Goal: Task Accomplishment & Management: Use online tool/utility

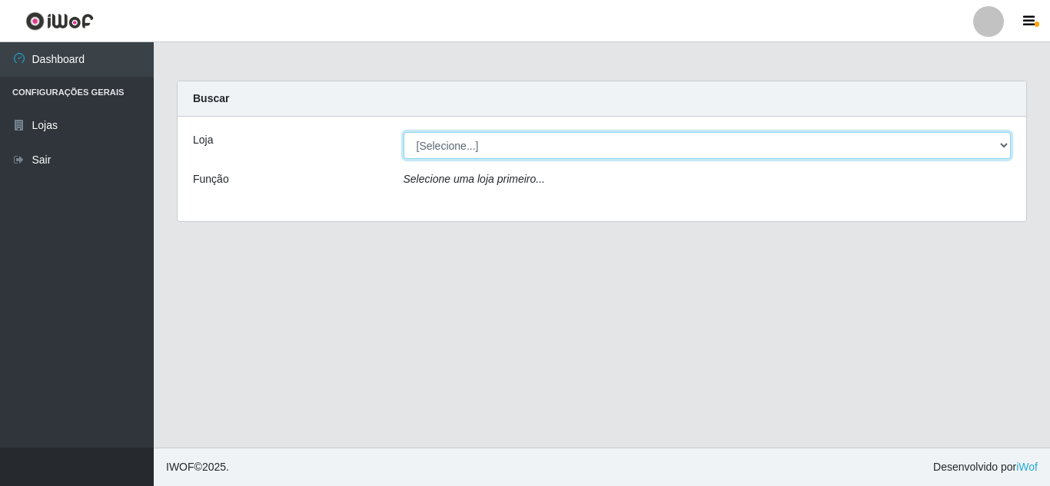
click at [1001, 142] on select "[Selecione...] Rede Compras Supermercados - LOJA 5" at bounding box center [707, 145] width 608 height 27
select select "397"
click at [403, 132] on select "[Selecione...] Rede Compras Supermercados - LOJA 5" at bounding box center [707, 145] width 608 height 27
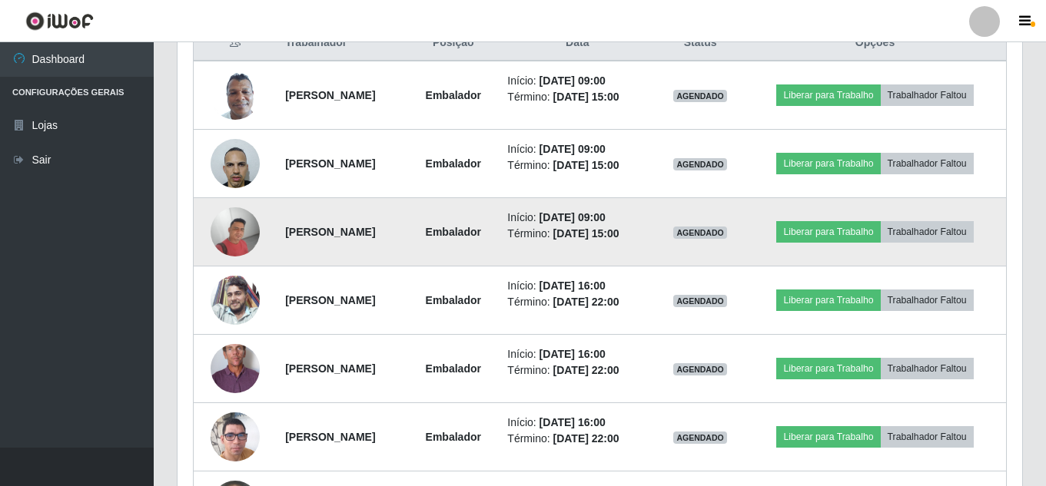
scroll to position [585, 0]
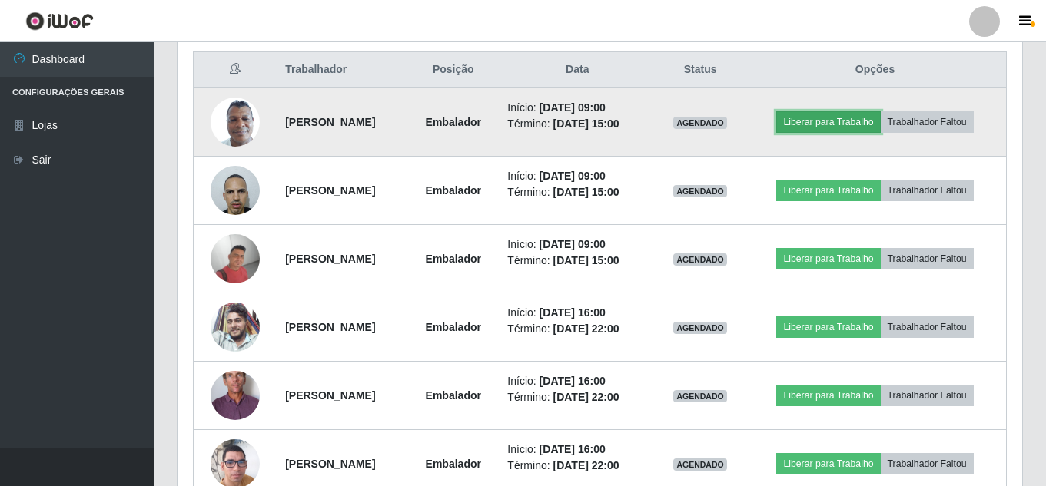
click at [850, 128] on button "Liberar para Trabalho" at bounding box center [828, 122] width 104 height 22
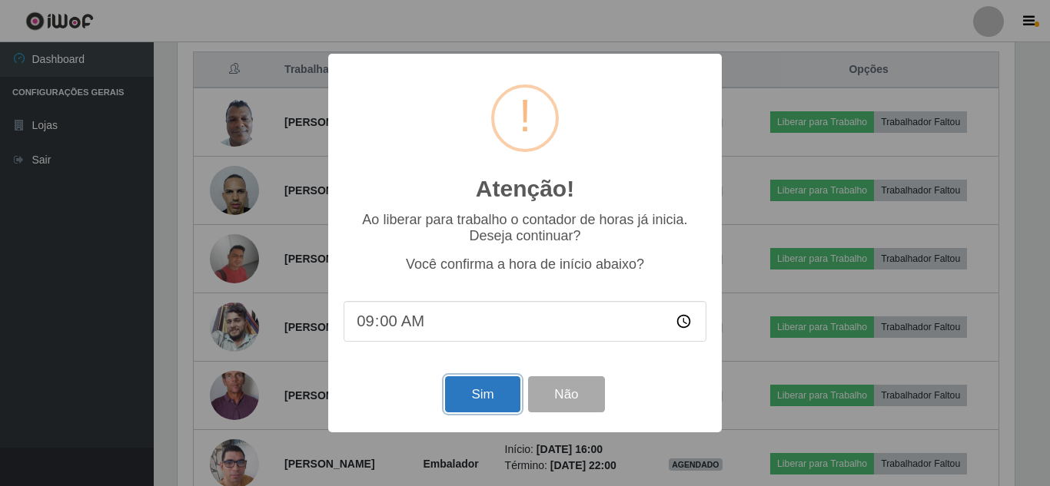
click at [482, 392] on button "Sim" at bounding box center [482, 394] width 75 height 36
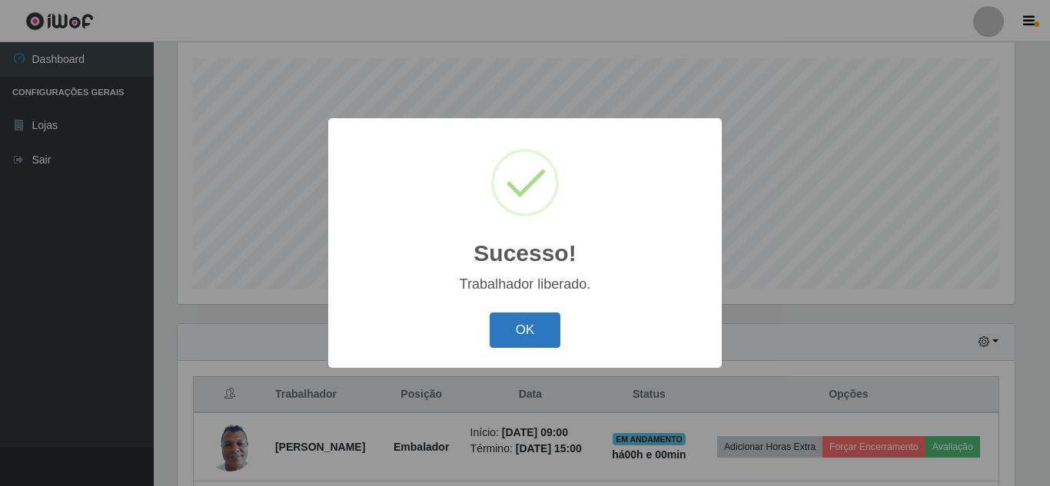
click at [536, 317] on button "OK" at bounding box center [524, 331] width 71 height 36
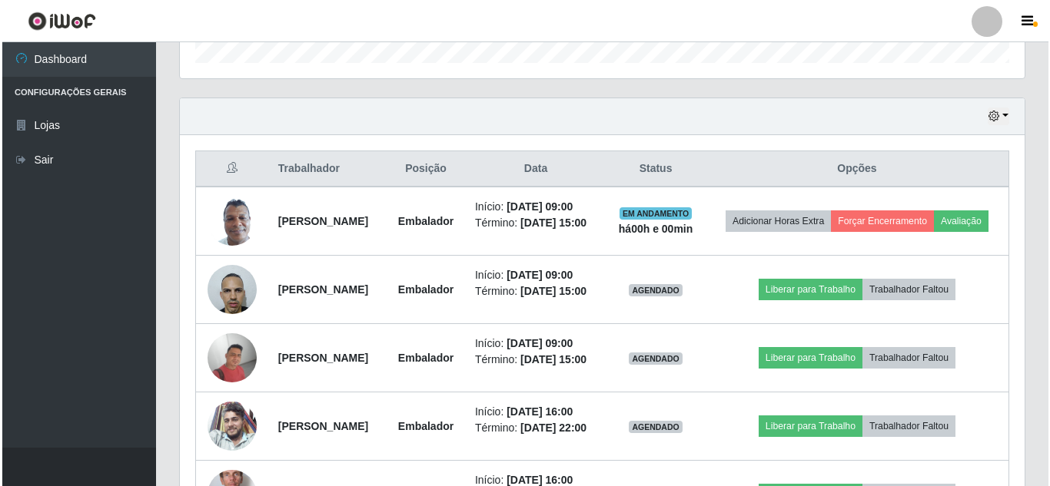
scroll to position [491, 0]
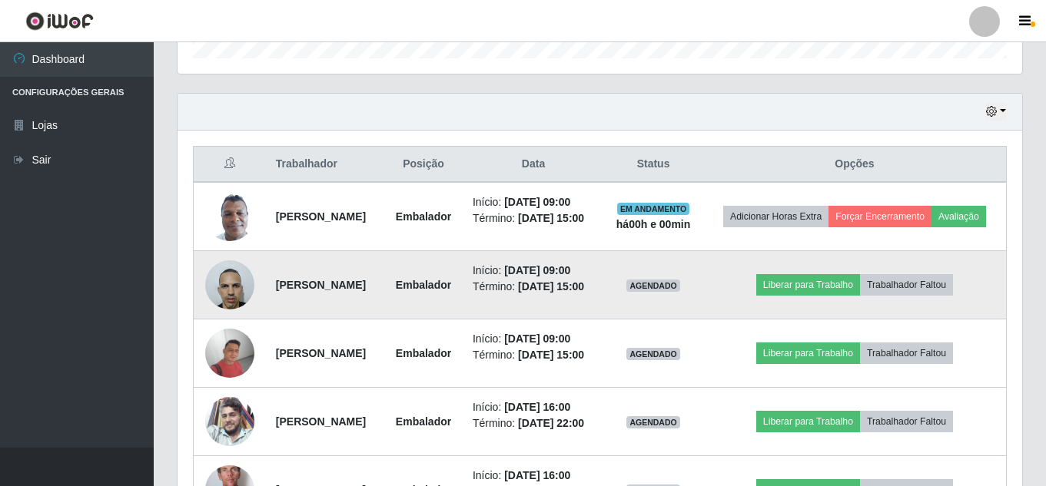
click at [820, 283] on td "Liberar para Trabalho Trabalhador Faltou" at bounding box center [855, 285] width 304 height 68
click at [814, 296] on button "Liberar para Trabalho" at bounding box center [808, 285] width 104 height 22
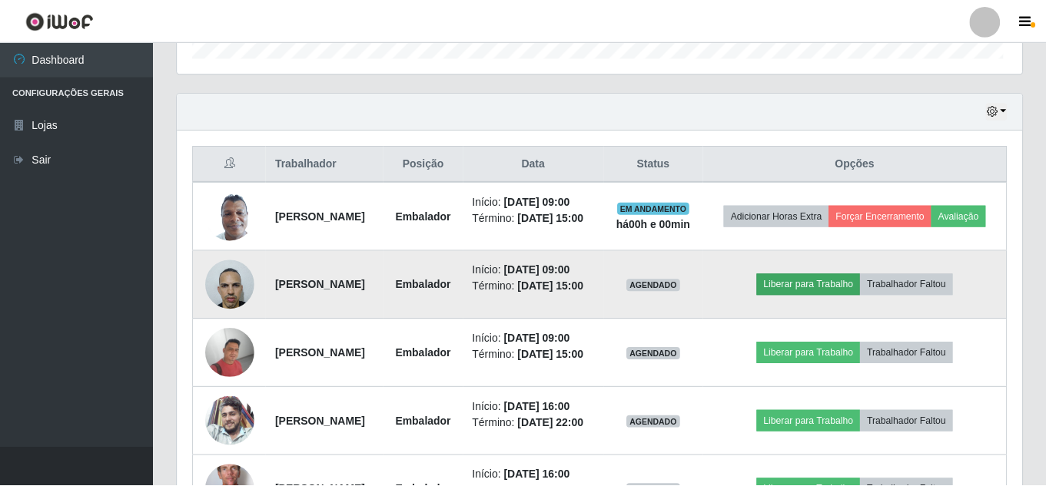
scroll to position [319, 837]
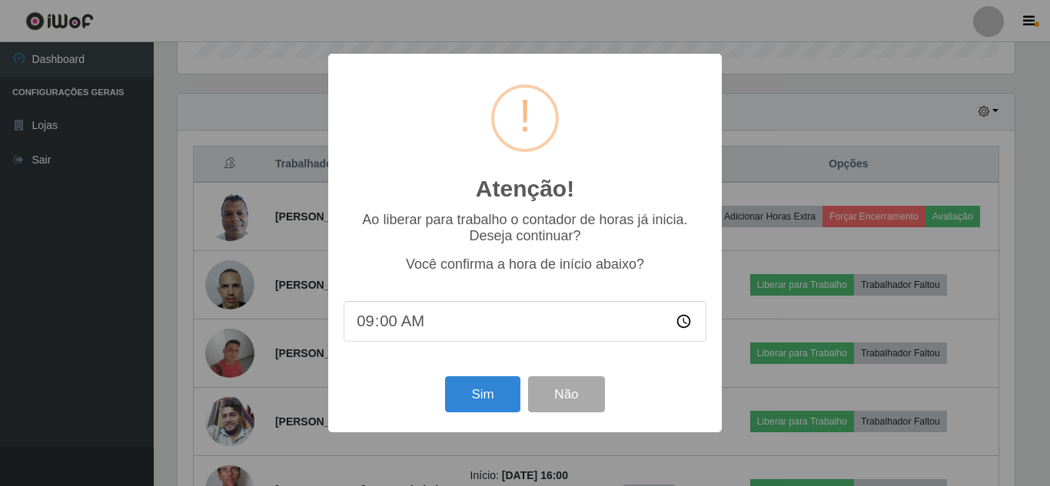
click at [475, 379] on div "Sim Não" at bounding box center [524, 395] width 363 height 44
click at [482, 396] on button "Sim" at bounding box center [482, 394] width 75 height 36
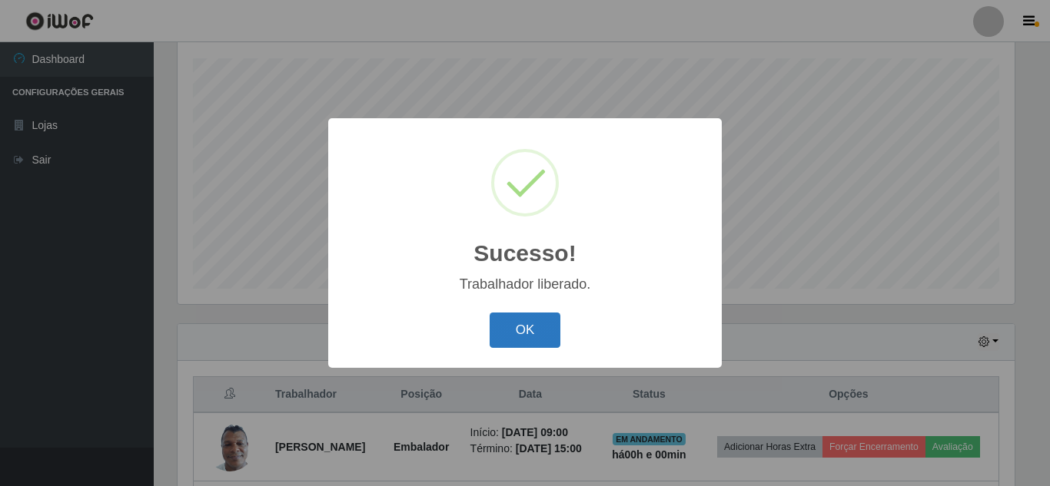
click at [511, 333] on button "OK" at bounding box center [524, 331] width 71 height 36
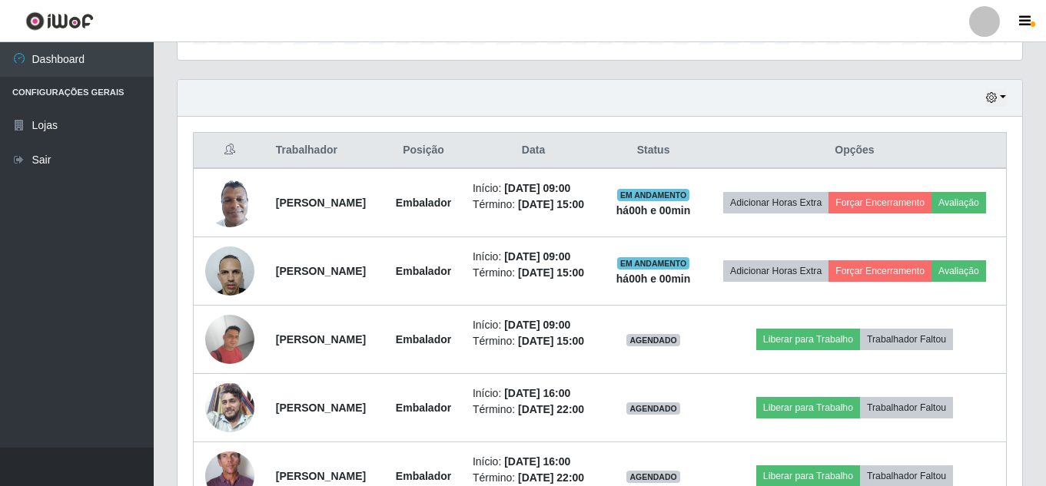
scroll to position [568, 0]
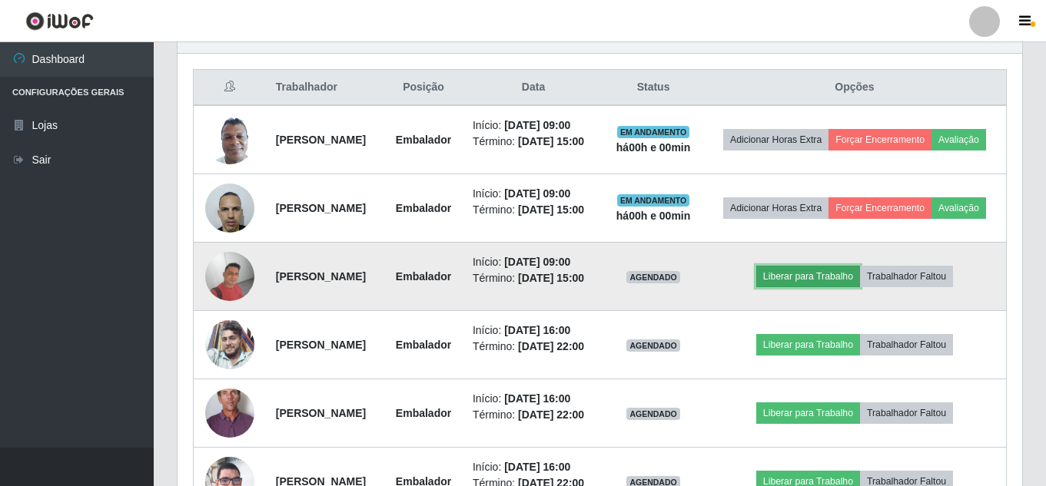
click at [860, 287] on button "Liberar para Trabalho" at bounding box center [808, 277] width 104 height 22
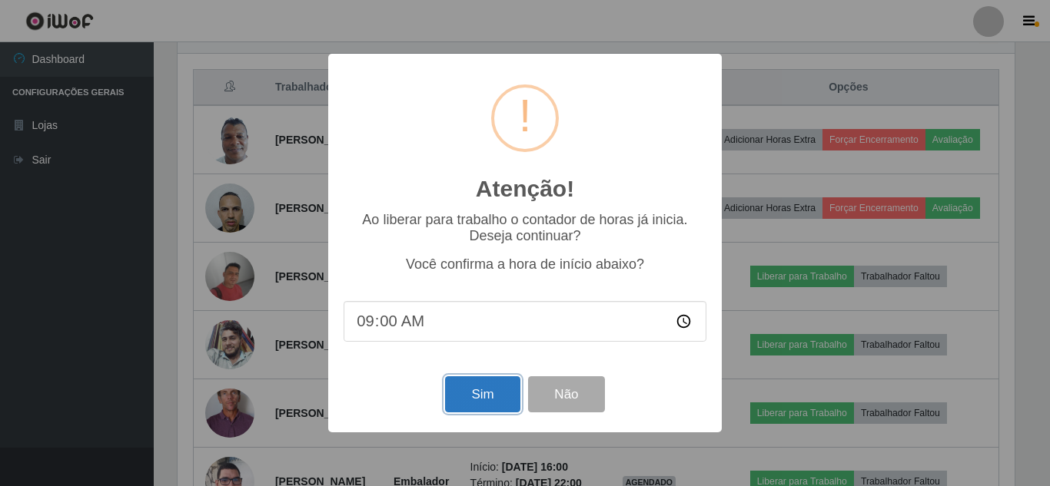
click at [467, 395] on button "Sim" at bounding box center [482, 394] width 75 height 36
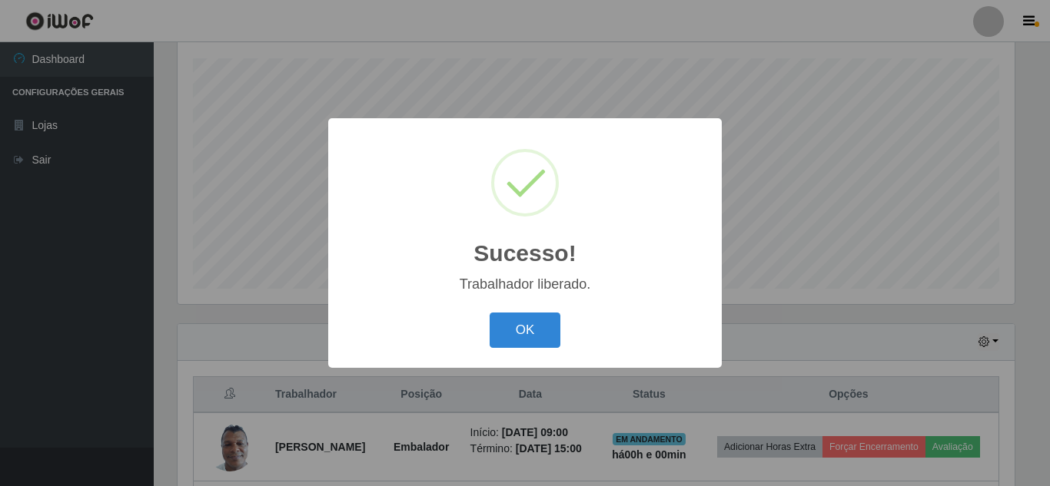
click at [549, 352] on div "OK Cancel" at bounding box center [524, 330] width 363 height 44
click at [521, 340] on button "OK" at bounding box center [524, 331] width 71 height 36
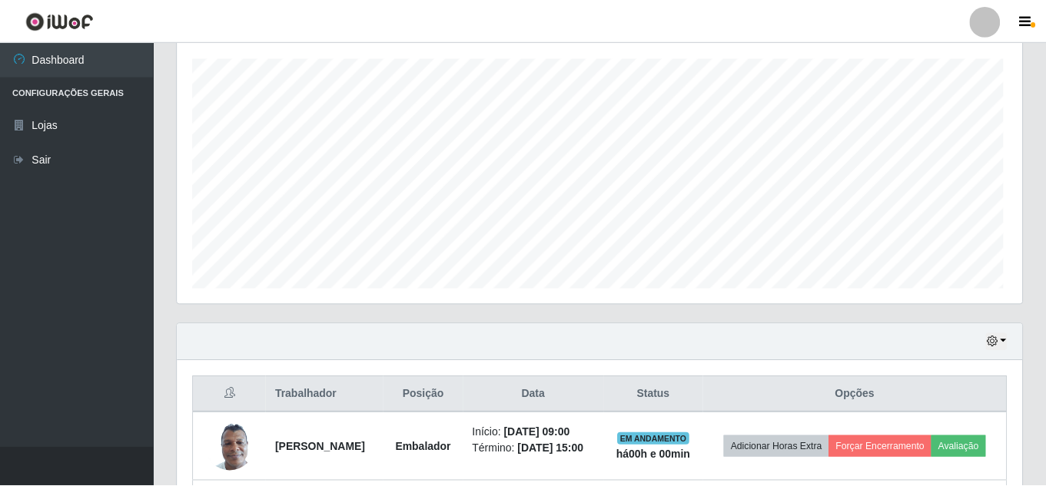
scroll to position [0, 0]
